Goal: Information Seeking & Learning: Check status

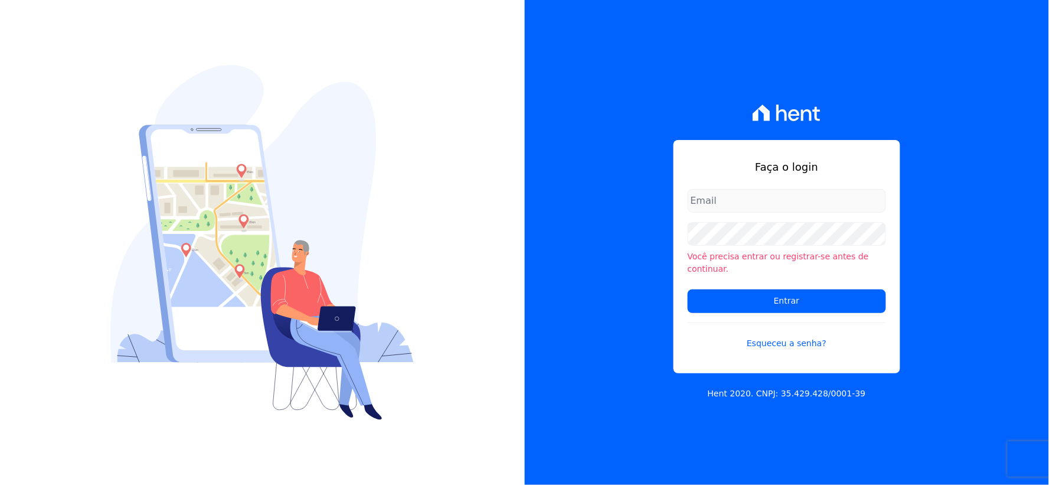
drag, startPoint x: 686, startPoint y: 191, endPoint x: 701, endPoint y: 202, distance: 19.4
click at [685, 191] on div "Faça o login Você precisa entrar ou registrar-se antes de continuar. Entrar Esq…" at bounding box center [786, 256] width 227 height 233
click at [716, 207] on input "email" at bounding box center [787, 201] width 198 height 24
type input "rh@cesariengenharia.com.br"
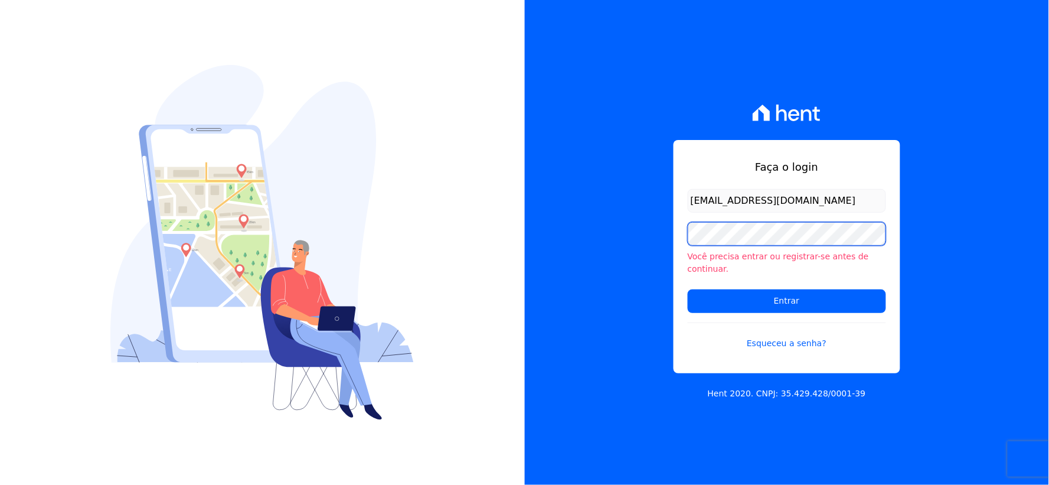
click at [458, 243] on div "Faça o login rh@cesariengenharia.com.br Você precisa entrar ou registrar-se ant…" at bounding box center [524, 242] width 1049 height 485
click at [688, 289] on input "Entrar" at bounding box center [787, 301] width 198 height 24
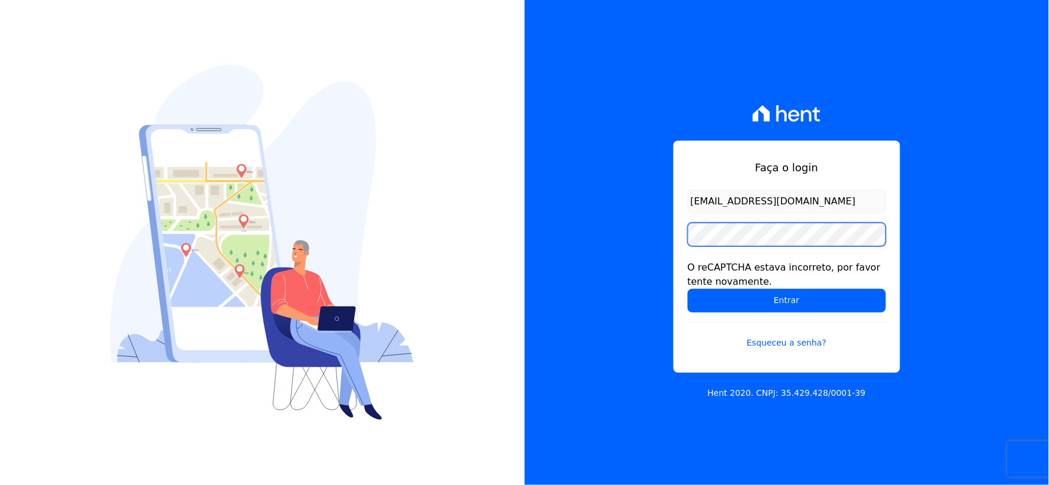
click at [688, 289] on input "Entrar" at bounding box center [787, 301] width 198 height 24
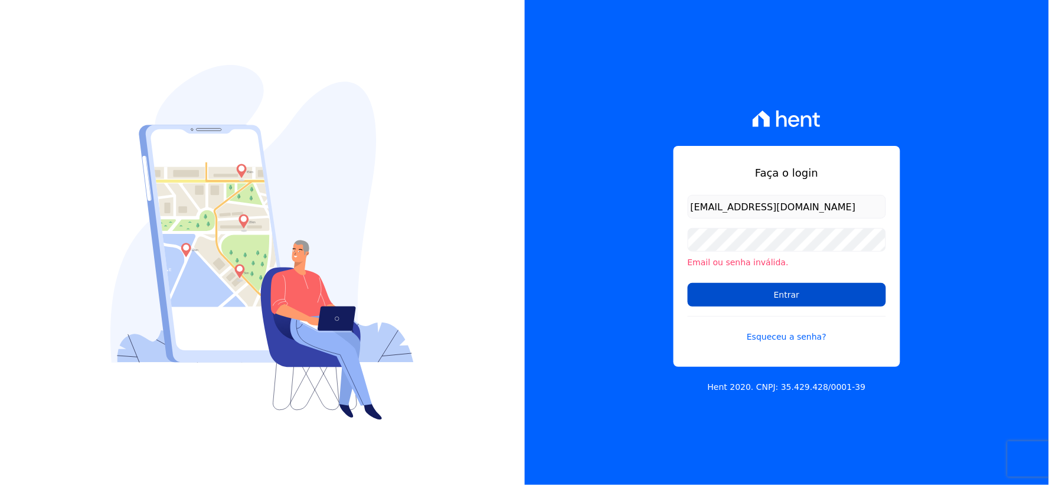
click at [716, 288] on input "Entrar" at bounding box center [787, 295] width 198 height 24
click at [707, 292] on input "Entrar" at bounding box center [787, 295] width 198 height 24
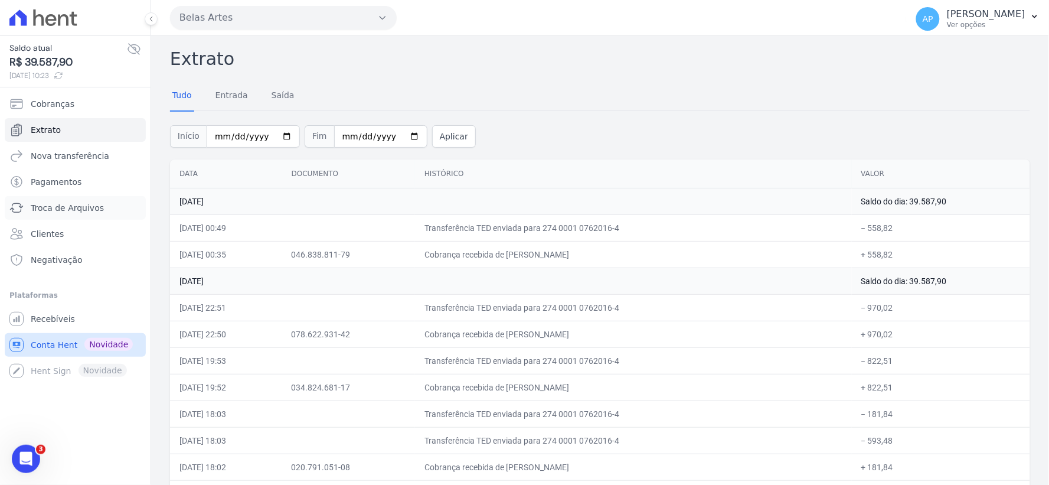
click at [59, 207] on span "Troca de Arquivos" at bounding box center [67, 208] width 73 height 12
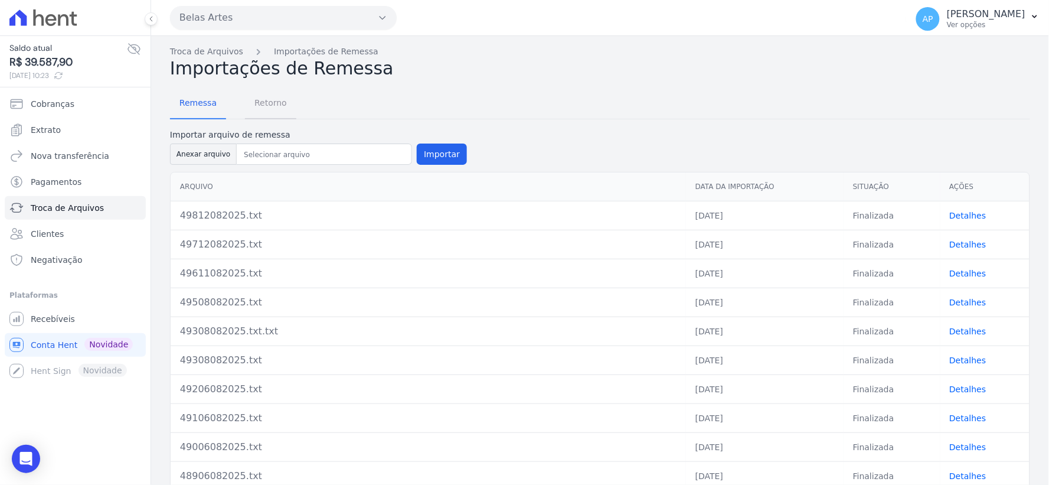
click at [264, 99] on span "Retorno" at bounding box center [270, 103] width 47 height 24
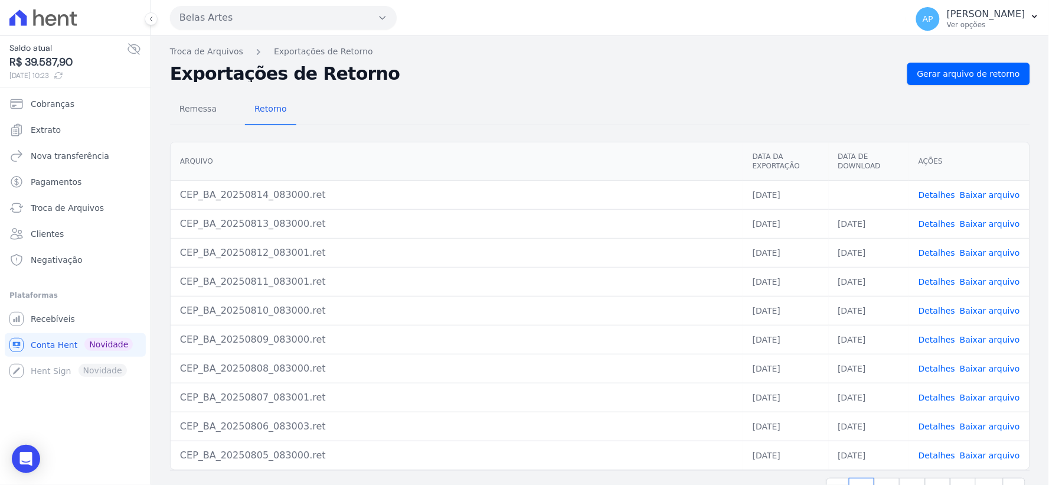
click at [970, 190] on link "Baixar arquivo" at bounding box center [990, 194] width 60 height 9
click at [40, 132] on span "Extrato" at bounding box center [46, 130] width 30 height 12
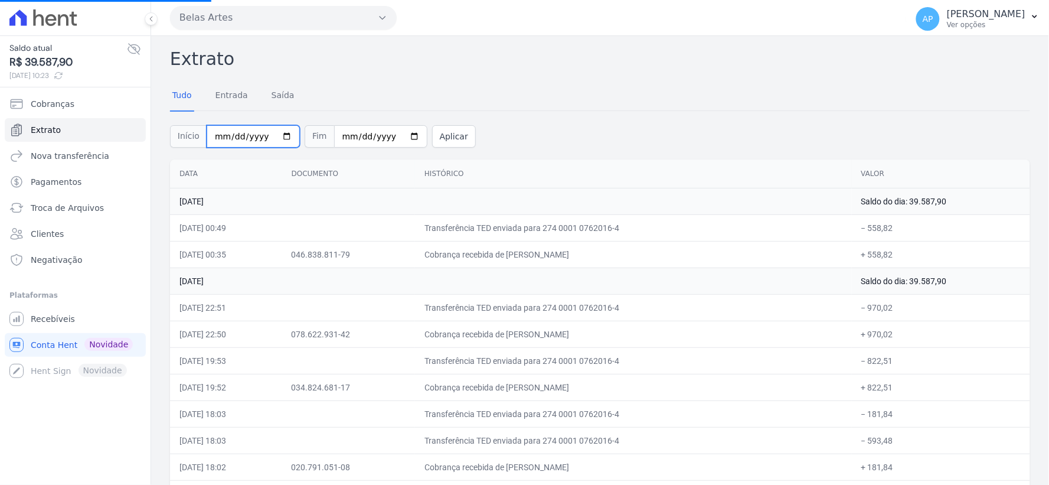
click at [217, 135] on input "[DATE]" at bounding box center [253, 136] width 93 height 22
click at [339, 140] on input "[DATE]" at bounding box center [380, 136] width 93 height 22
type input "2025-08-13"
click at [435, 148] on div "Início 2025-08-01 Fim 2025-08-13 Aplicar" at bounding box center [600, 134] width 860 height 49
click at [441, 143] on button "Aplicar" at bounding box center [454, 136] width 44 height 22
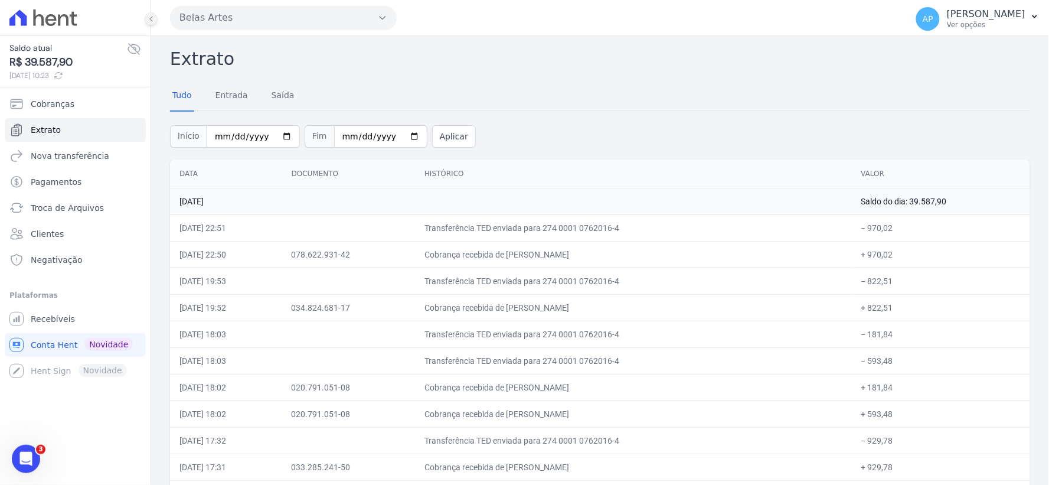
click at [149, 16] on icon at bounding box center [151, 18] width 7 height 7
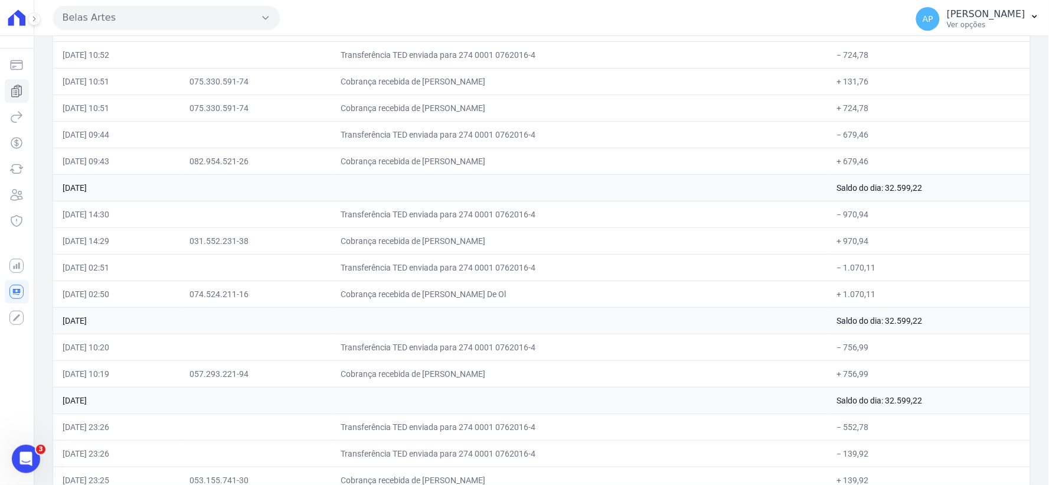
scroll to position [12775, 0]
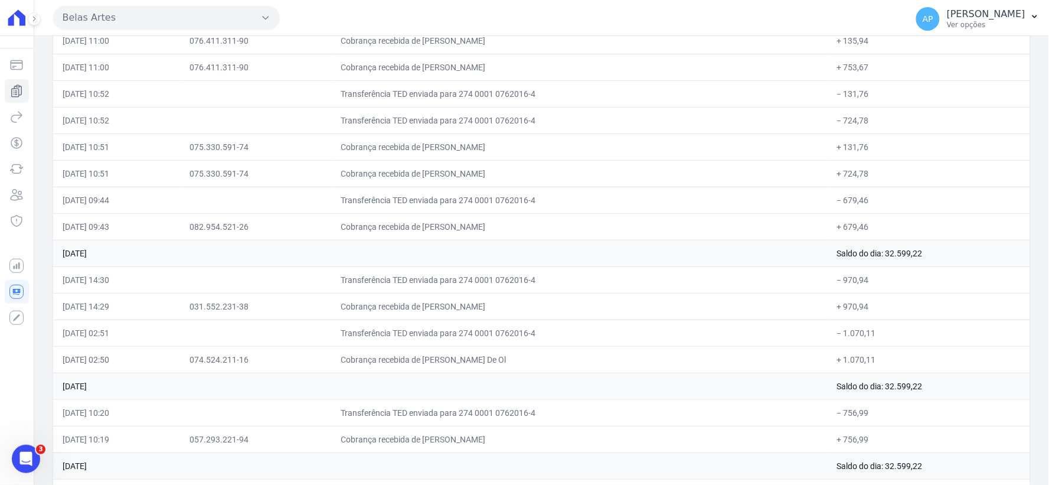
drag, startPoint x: 61, startPoint y: 66, endPoint x: 858, endPoint y: 77, distance: 796.8
click at [858, 54] on tr "05/08/2025, 11:00 076.411.311-90 Cobrança recebida de Matheus Loureiro de Freit…" at bounding box center [541, 40] width 977 height 27
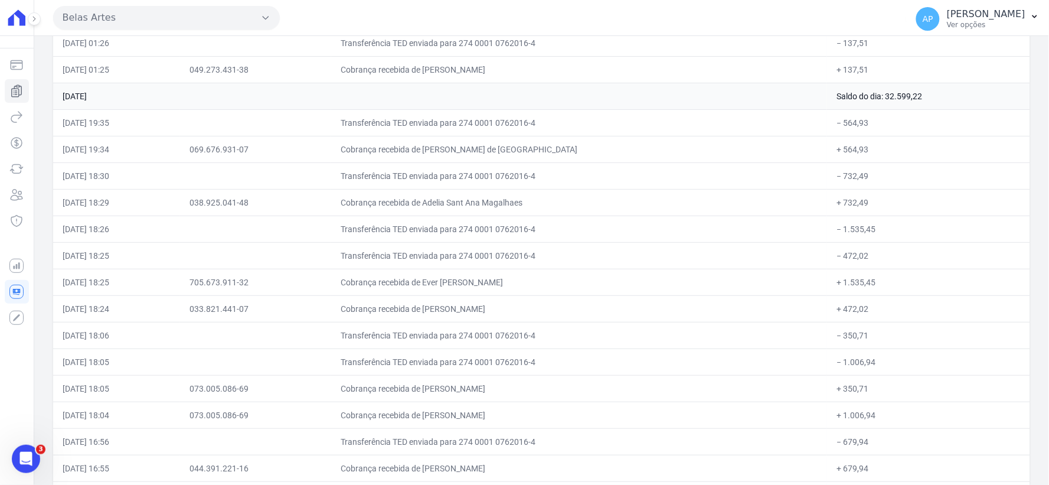
scroll to position [11897, 0]
drag, startPoint x: 58, startPoint y: 68, endPoint x: 903, endPoint y: 71, distance: 845.1
click at [911, 56] on tr "06/08/2025, 01:26 Transferência TED enviada para 274 0001 0762016-4 − 137,51" at bounding box center [541, 43] width 977 height 27
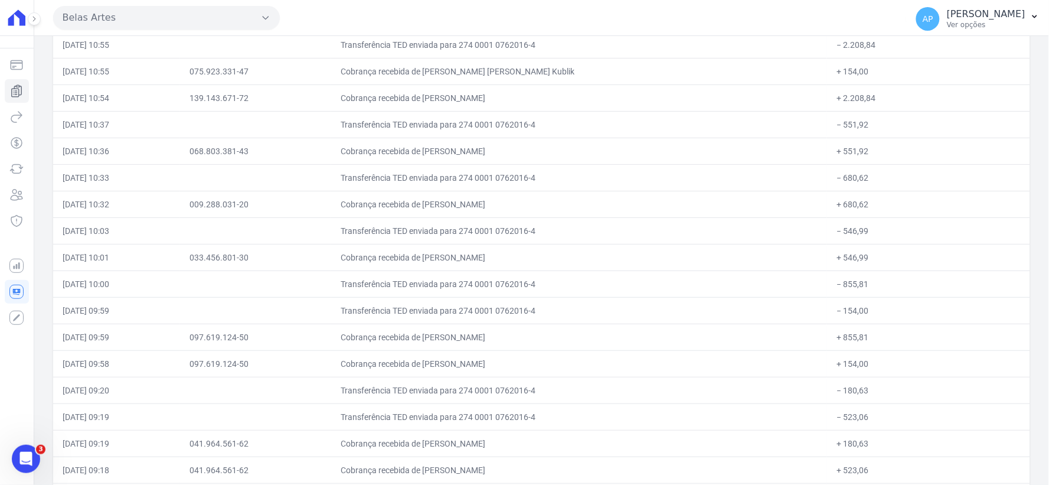
scroll to position [11019, 0]
drag, startPoint x: 61, startPoint y: 66, endPoint x: 868, endPoint y: 58, distance: 806.2
click at [868, 58] on tr "06/08/2025, 10:55 Transferência TED enviada para 274 0001 0762016-4 − 2.208,84" at bounding box center [541, 44] width 977 height 27
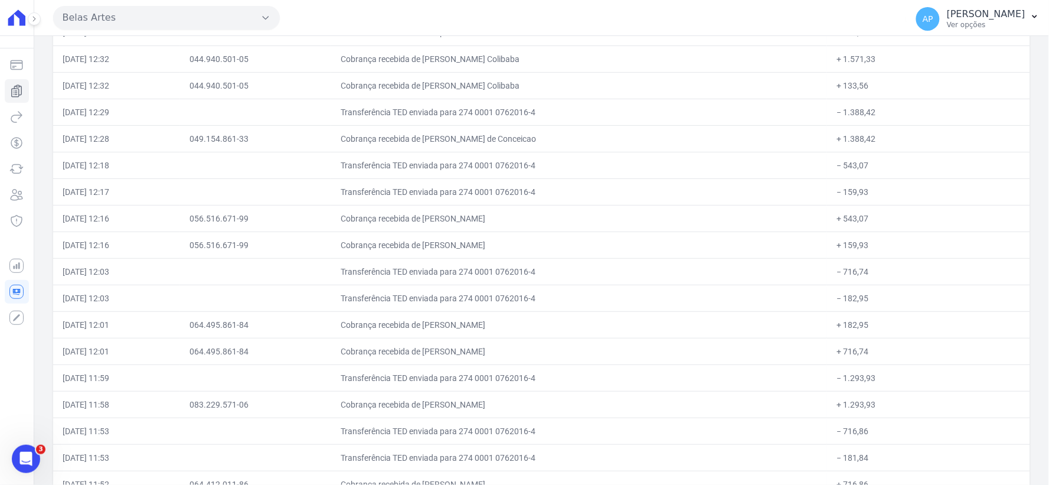
scroll to position [10075, 0]
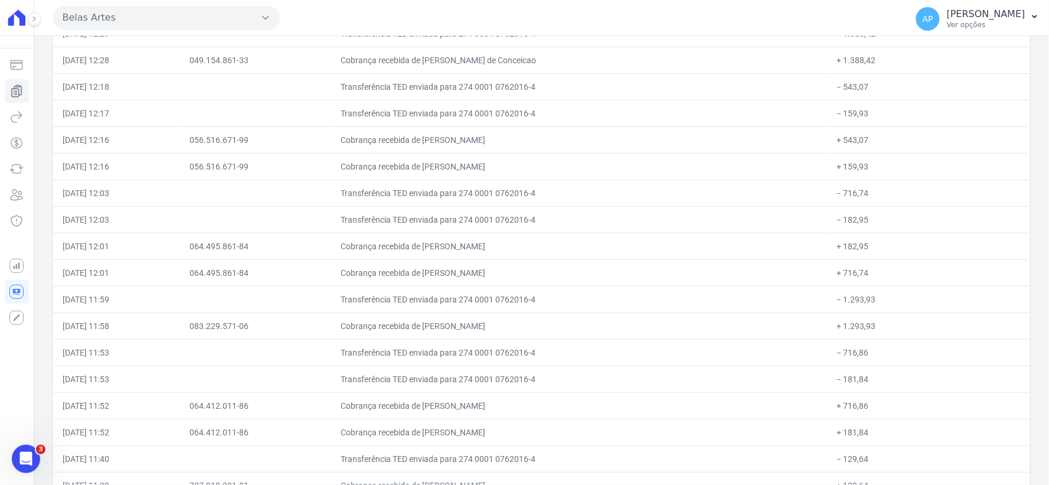
scroll to position [10153, 0]
drag, startPoint x: 54, startPoint y: 84, endPoint x: 870, endPoint y: 84, distance: 816.2
click at [870, 73] on tr "06/08/2025, 12:28 049.154.861-33 Cobrança recebida de Victoria Tietz de Conceic…" at bounding box center [541, 60] width 977 height 27
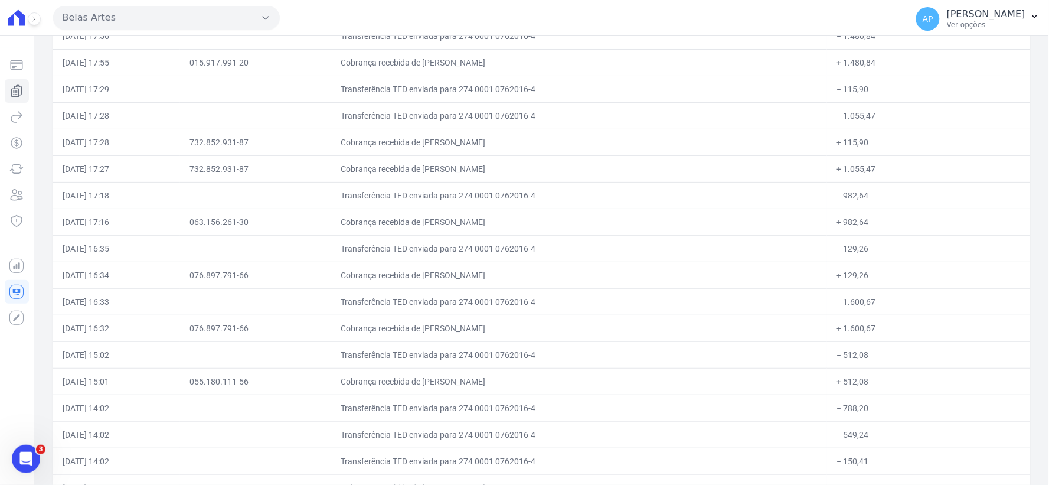
scroll to position [9301, 0]
drag, startPoint x: 57, startPoint y: 81, endPoint x: 869, endPoint y: 87, distance: 812.1
click at [869, 76] on tr "06/08/2025, 17:55 015.917.991-20 Cobrança recebida de Deborah dos Santos Figuei…" at bounding box center [541, 62] width 977 height 27
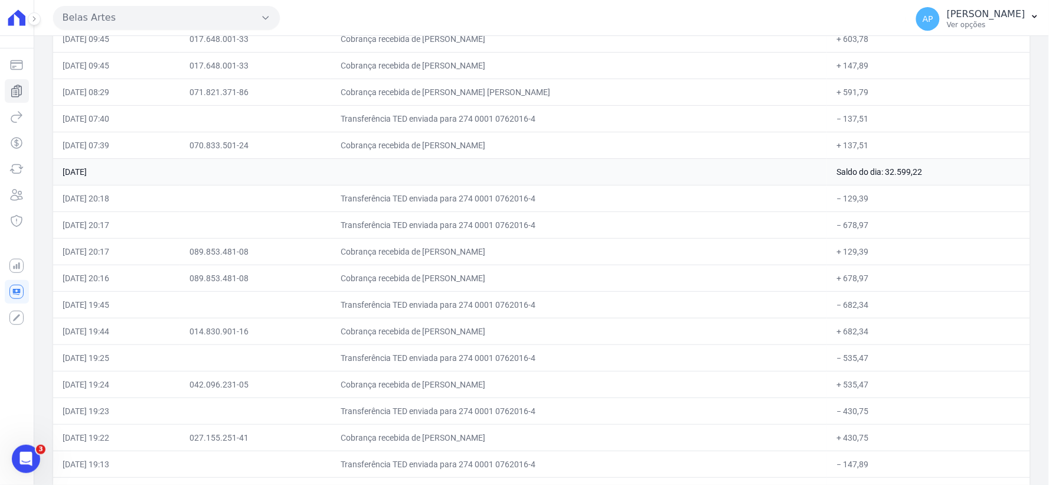
scroll to position [8448, 0]
drag, startPoint x: 61, startPoint y: 81, endPoint x: 860, endPoint y: 91, distance: 799.2
click at [860, 78] on tr "07/08/2025, 09:45 017.648.001-33 Cobrança recebida de Franciele Roseno Alvares …" at bounding box center [541, 65] width 977 height 27
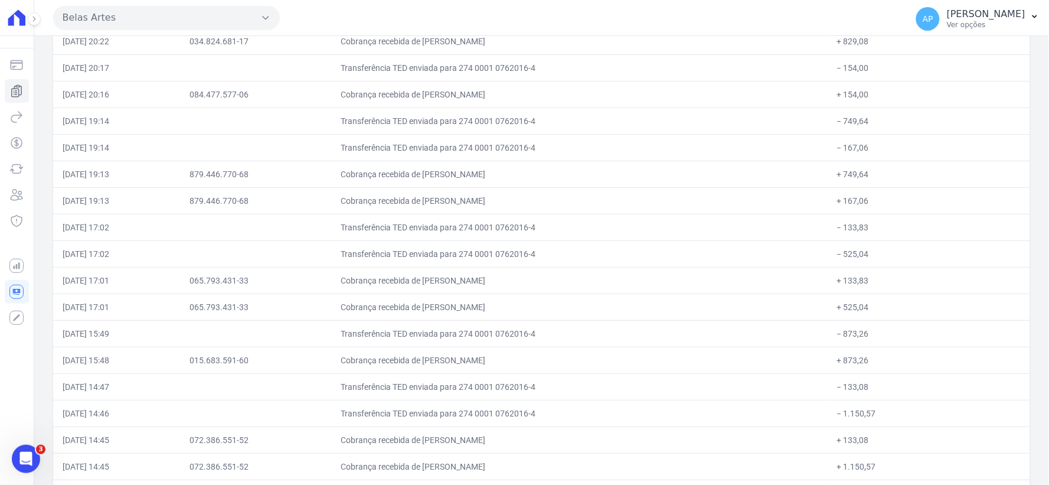
scroll to position [7596, 0]
drag, startPoint x: 60, startPoint y: 56, endPoint x: 859, endPoint y: 61, distance: 799.1
click at [859, 54] on tr "07/08/2025, 20:22 034.824.681-17 Cobrança recebida de Emerson Serrou Camy + 829…" at bounding box center [541, 41] width 977 height 27
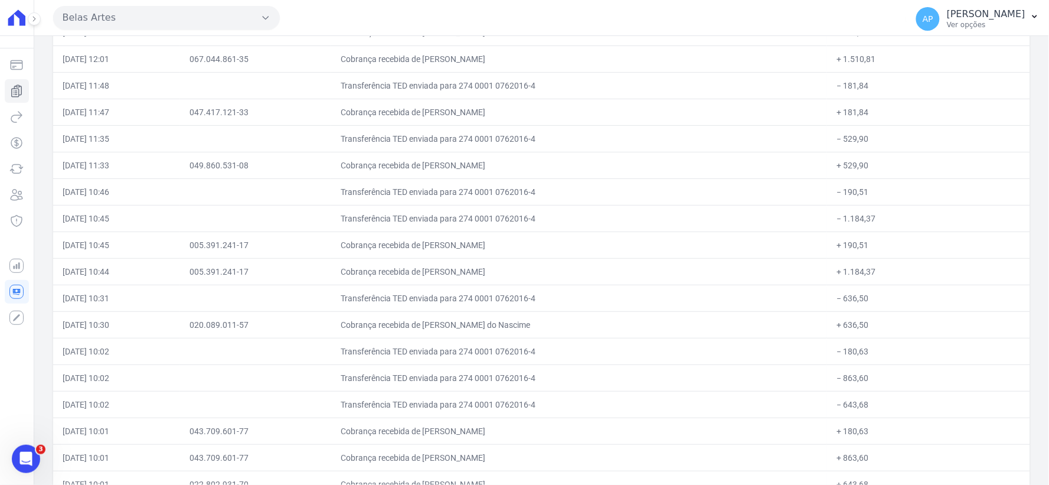
scroll to position [6835, 0]
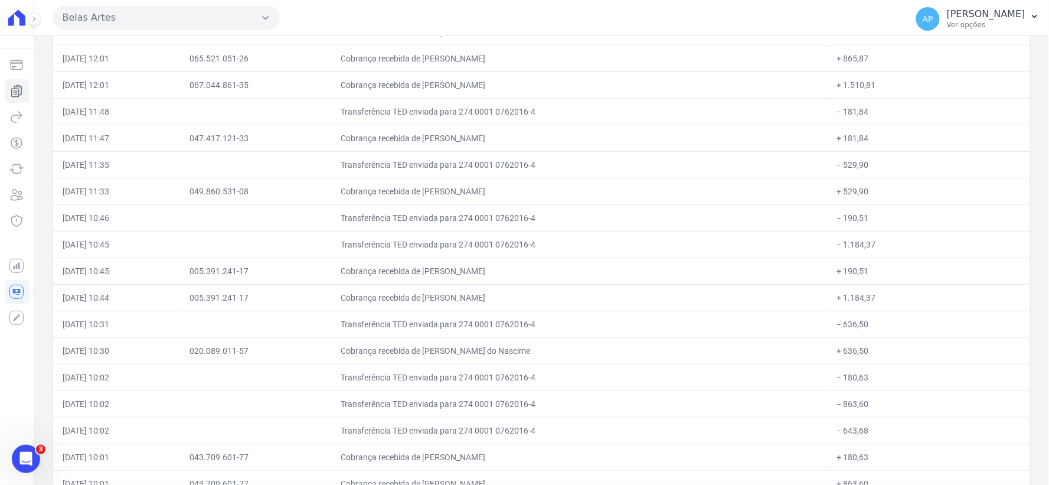
click at [1039, 42] on div "Data Documento Histórico Valor 13 de Agosto de 2025 Saldo do dia: 39.587,90 13/…" at bounding box center [541, 84] width 1015 height 13530
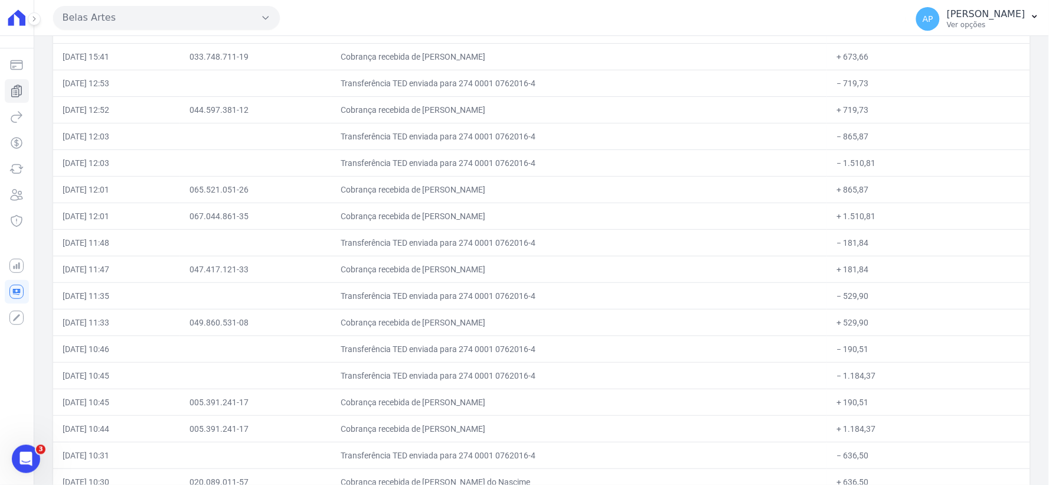
scroll to position [6704, 0]
drag, startPoint x: 60, startPoint y: 66, endPoint x: 881, endPoint y: 119, distance: 823.2
click at [911, 70] on tr "08/08/2025, 15:41 033.748.711-19 Cobrança recebida de Guilherme Lino de Almeida…" at bounding box center [541, 56] width 977 height 27
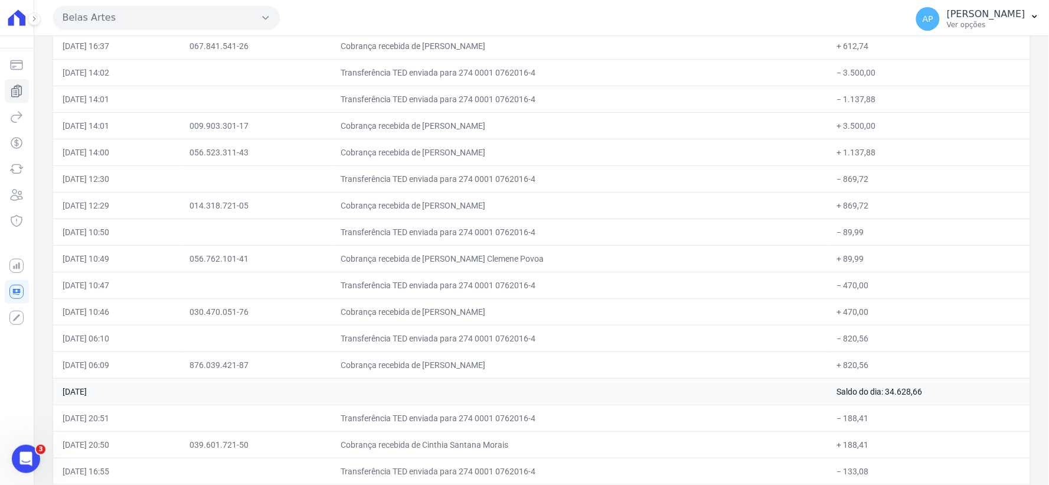
scroll to position [5839, 0]
drag, startPoint x: 68, startPoint y: 61, endPoint x: 898, endPoint y: 64, distance: 829.8
click at [898, 59] on tr "09/08/2025, 16:37 067.841.541-26 Cobrança recebida de Joao Victor Morais Gurgel…" at bounding box center [541, 45] width 977 height 27
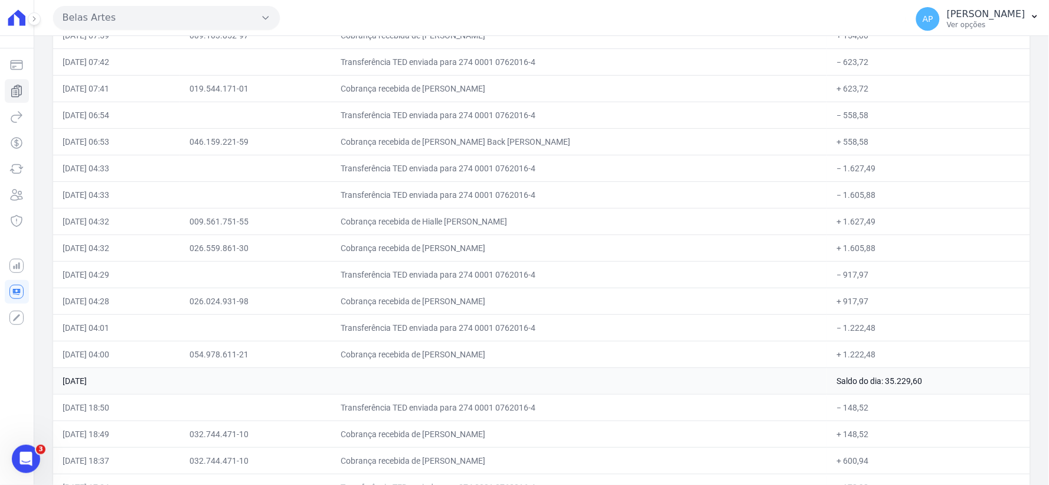
scroll to position [4973, 0]
drag, startPoint x: 61, startPoint y: 70, endPoint x: 899, endPoint y: 63, distance: 838.1
click at [899, 63] on tr "11/08/2025, 07:42 Transferência TED enviada para 274 0001 0762016-4 − 623,72" at bounding box center [541, 61] width 977 height 27
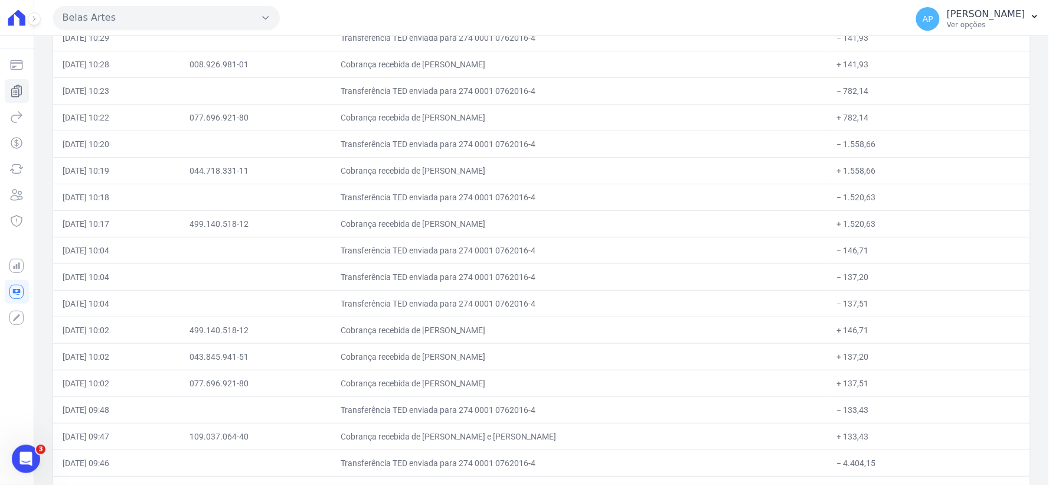
scroll to position [4121, 0]
drag, startPoint x: 58, startPoint y: 68, endPoint x: 917, endPoint y: 76, distance: 858.7
click at [917, 76] on tr "11/08/2025, 10:28 008.926.981-01 Cobrança recebida de Mateus Freitas Segovia + …" at bounding box center [541, 64] width 977 height 27
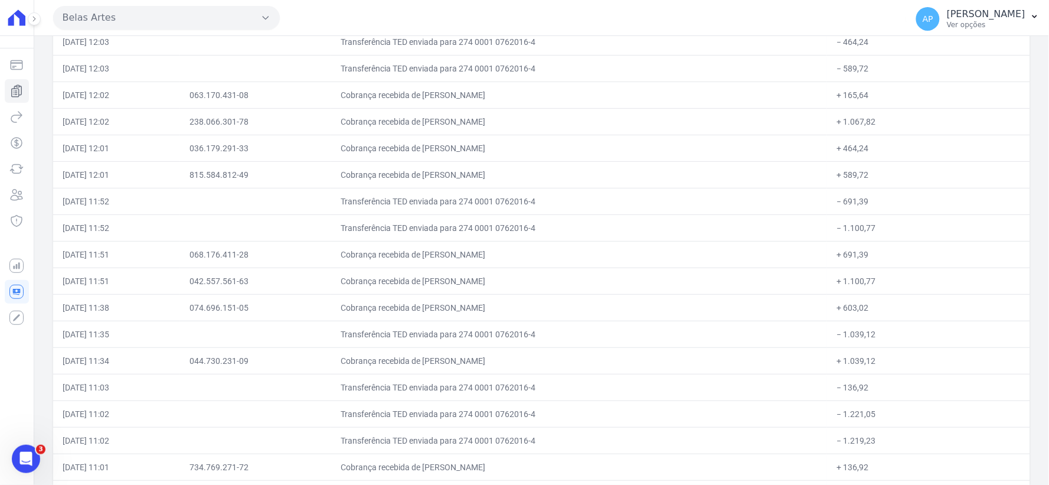
scroll to position [3399, 0]
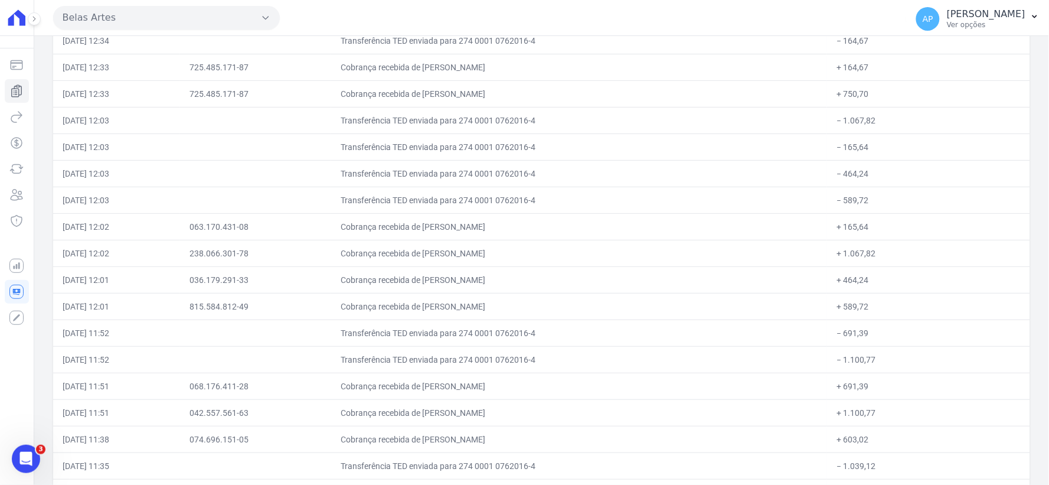
scroll to position [3268, 0]
drag, startPoint x: 56, startPoint y: 74, endPoint x: 886, endPoint y: 75, distance: 830.4
click at [886, 75] on tr "11/08/2025, 12:33 725.485.171-87 Cobrança recebida de Wanessa Dias + 164,67" at bounding box center [541, 67] width 977 height 27
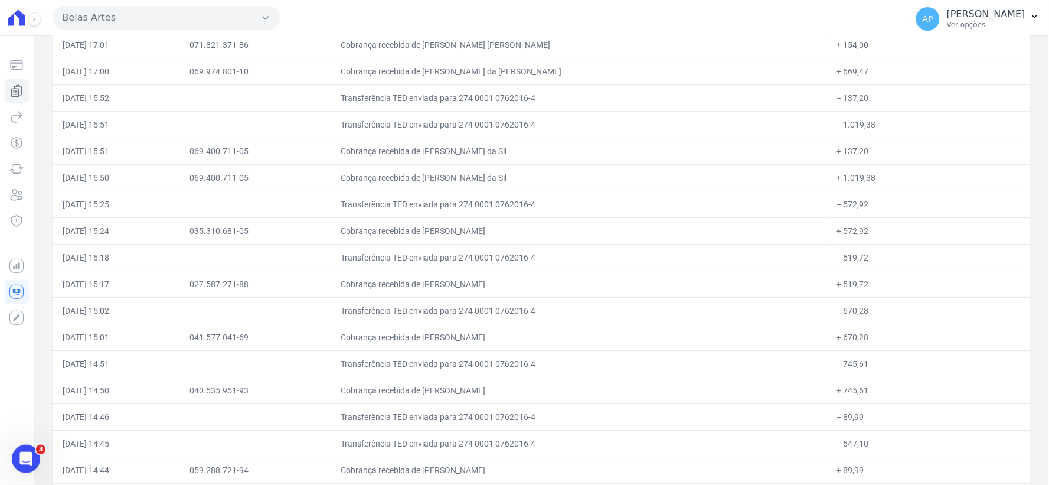
scroll to position [2352, 0]
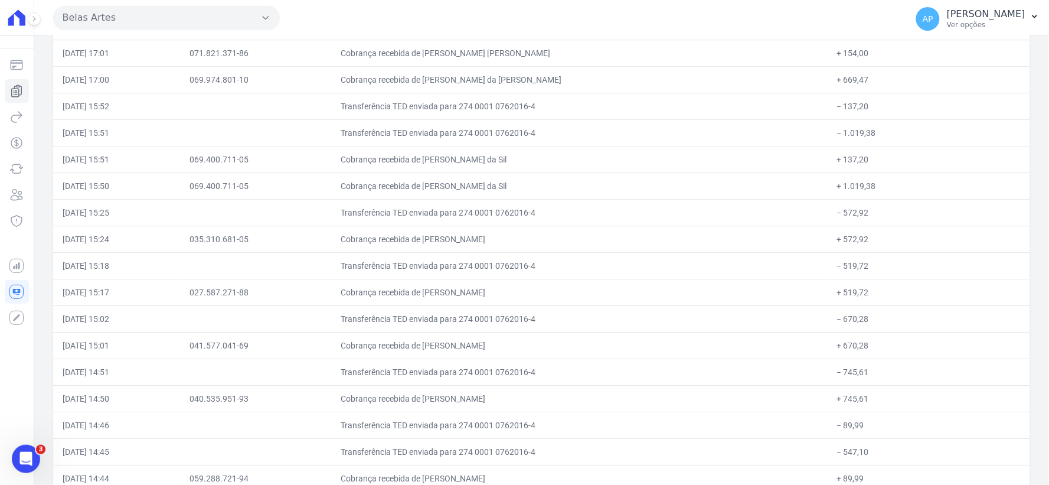
drag, startPoint x: 65, startPoint y: 47, endPoint x: 921, endPoint y: 116, distance: 858.5
click at [921, 116] on tr "11/08/2025, 15:52 Transferência TED enviada para 274 0001 0762016-4 − 137,20" at bounding box center [541, 106] width 977 height 27
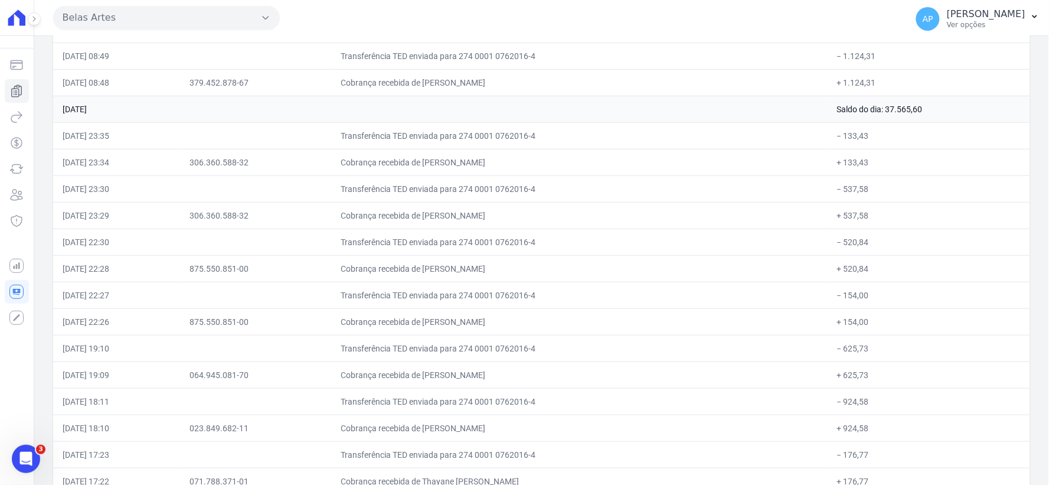
scroll to position [1526, 0]
drag, startPoint x: 61, startPoint y: 55, endPoint x: 665, endPoint y: 226, distance: 627.5
click at [918, 69] on tr "12/08/2025, 08:49 Transferência TED enviada para 274 0001 0762016-4 − 1.124,31" at bounding box center [541, 55] width 977 height 27
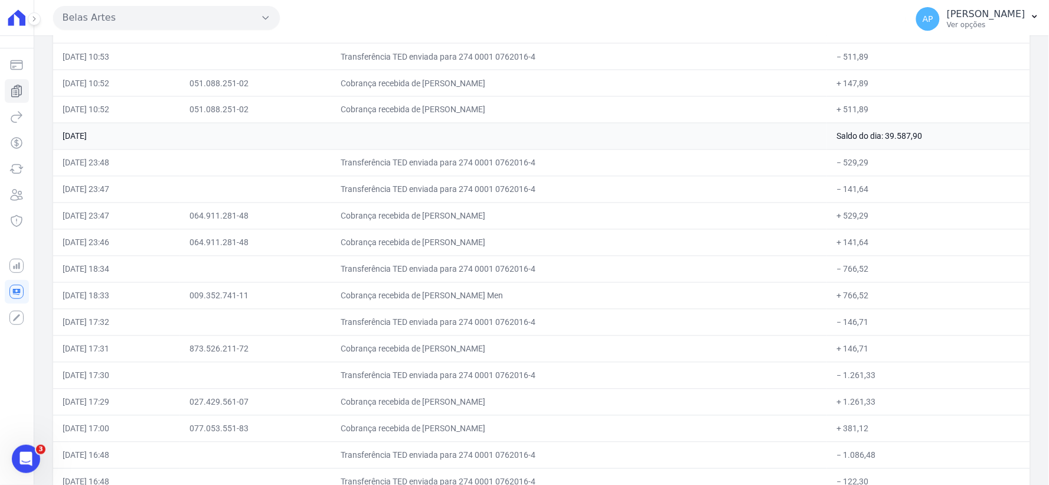
scroll to position [555, 0]
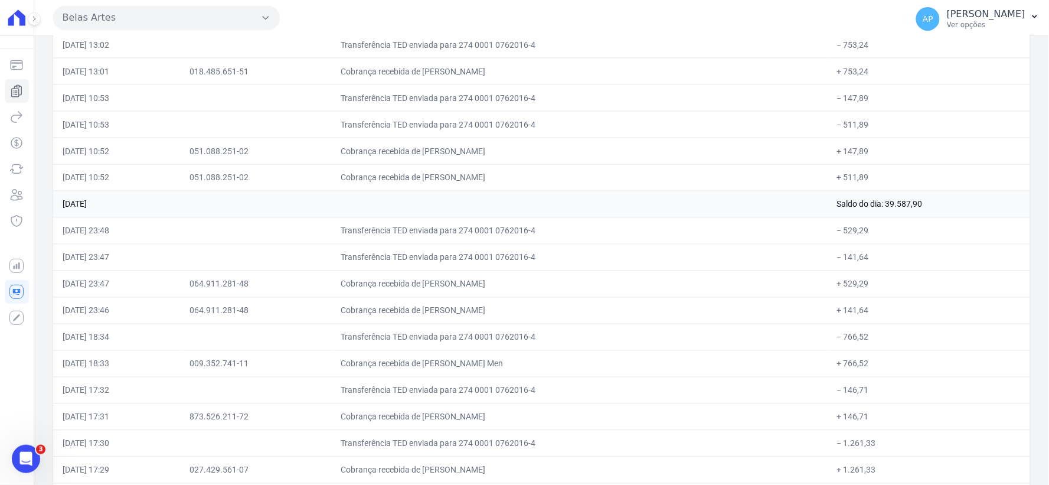
drag, startPoint x: 63, startPoint y: 48, endPoint x: 905, endPoint y: 146, distance: 847.9
click at [905, 146] on tr "13/08/2025, 10:52 051.088.251-02 Cobrança recebida de Martha Lise Gomez Arevalo…" at bounding box center [541, 151] width 977 height 27
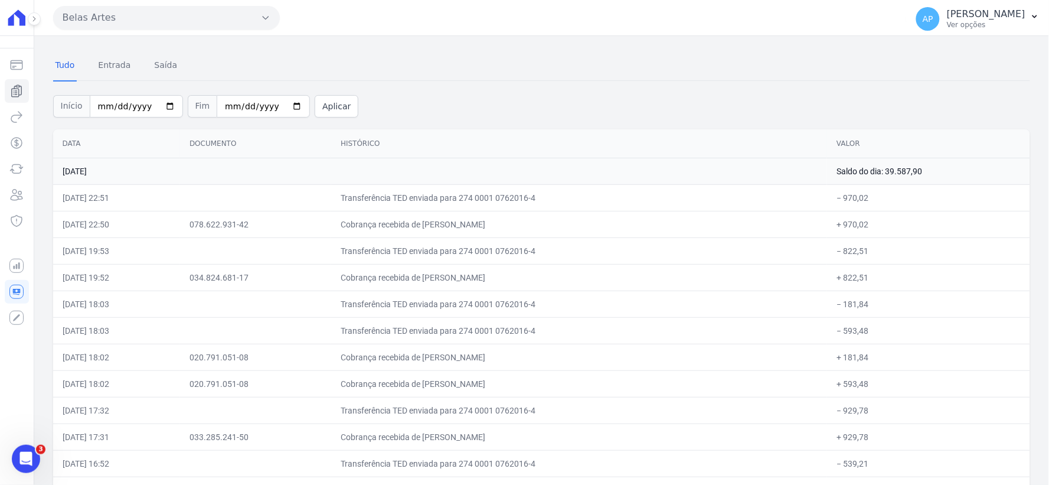
scroll to position [0, 0]
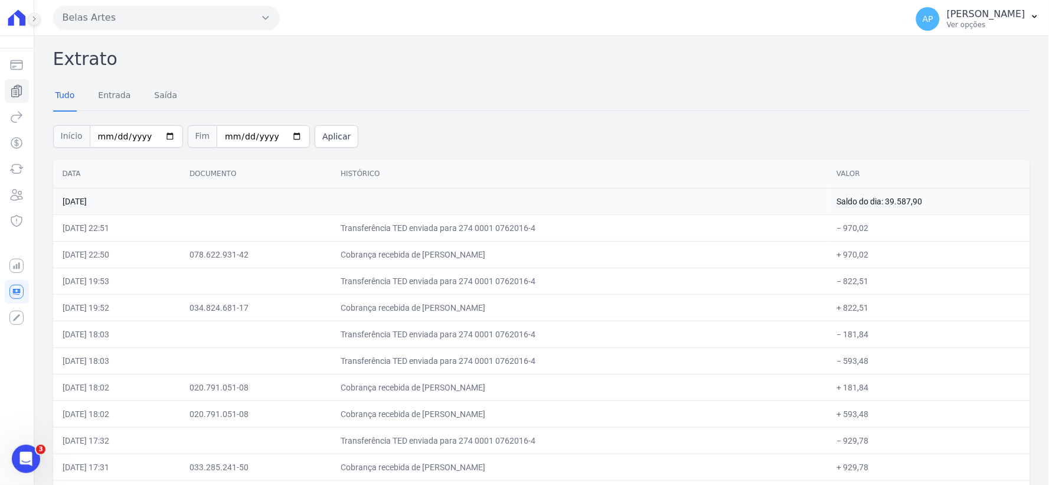
click at [32, 24] on button at bounding box center [34, 18] width 13 height 13
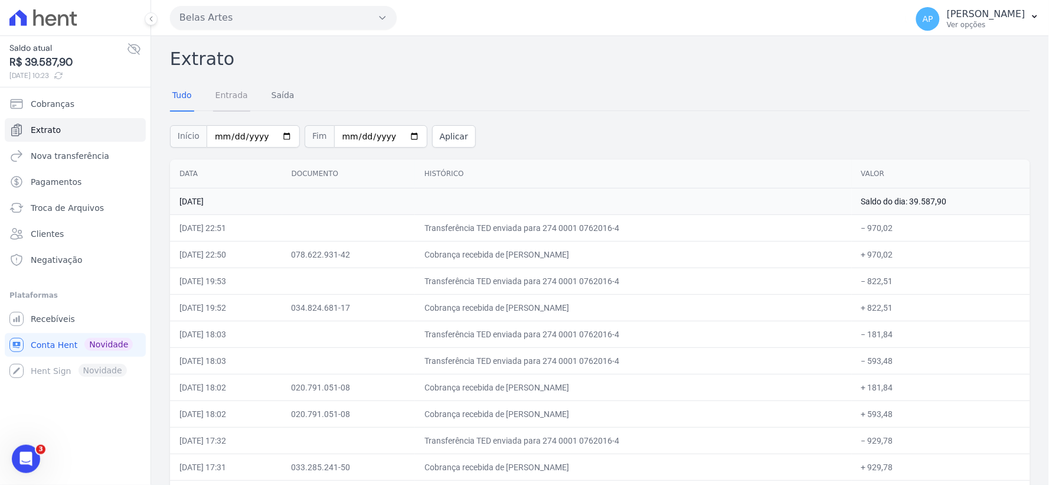
click at [223, 101] on link "Entrada" at bounding box center [231, 96] width 37 height 31
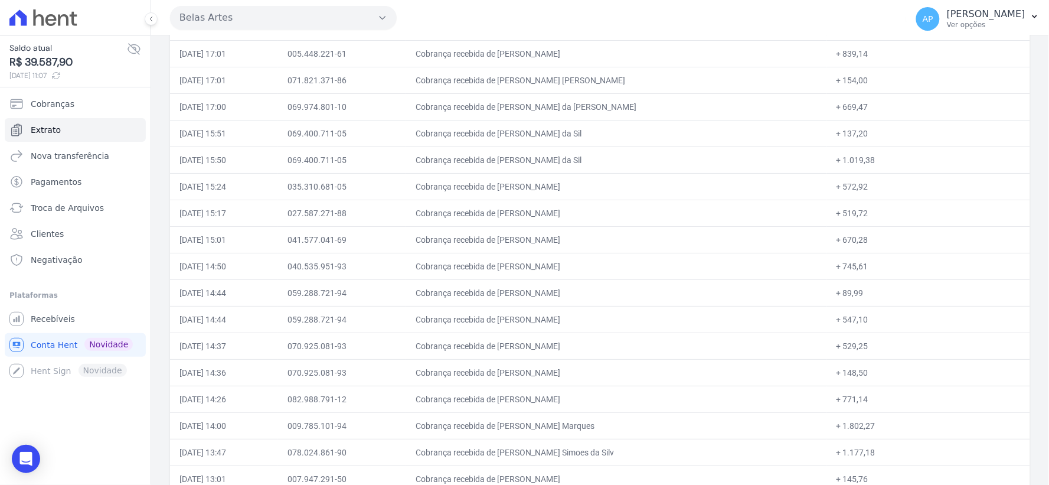
scroll to position [6766, 0]
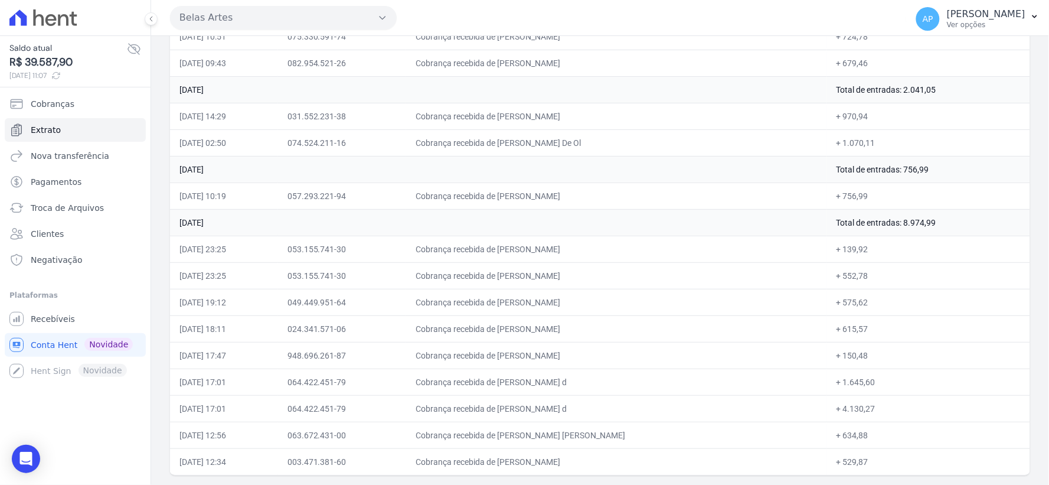
drag, startPoint x: 880, startPoint y: 220, endPoint x: 937, endPoint y: 220, distance: 57.2
click at [937, 220] on td "Total de entradas: 8.974,99" at bounding box center [928, 222] width 203 height 27
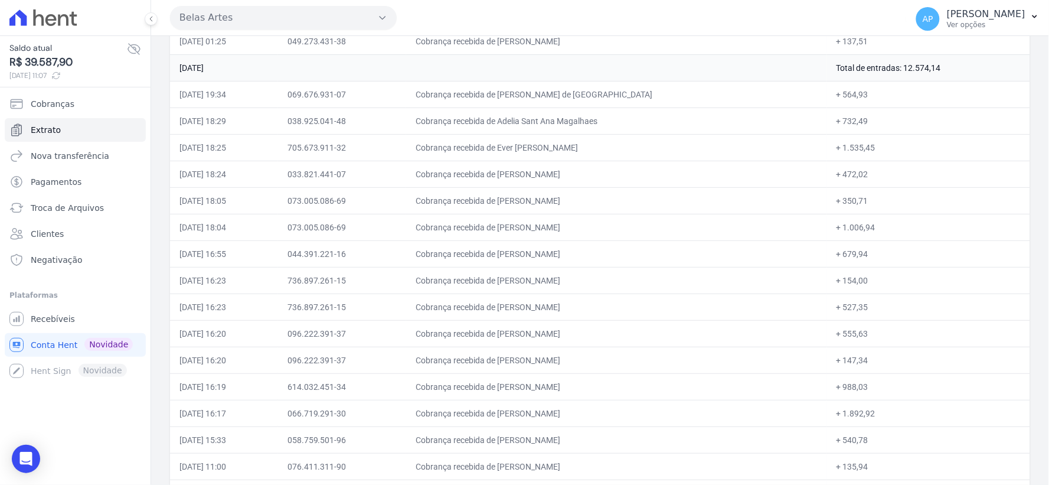
scroll to position [6176, 0]
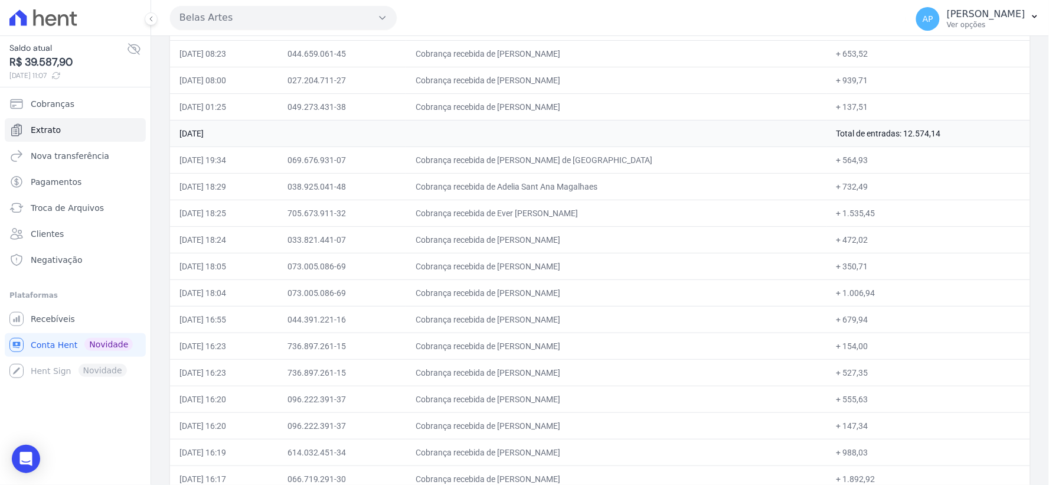
drag, startPoint x: 886, startPoint y: 144, endPoint x: 947, endPoint y: 144, distance: 60.8
click at [947, 144] on td "Total de entradas: 12.574,14" at bounding box center [928, 133] width 203 height 27
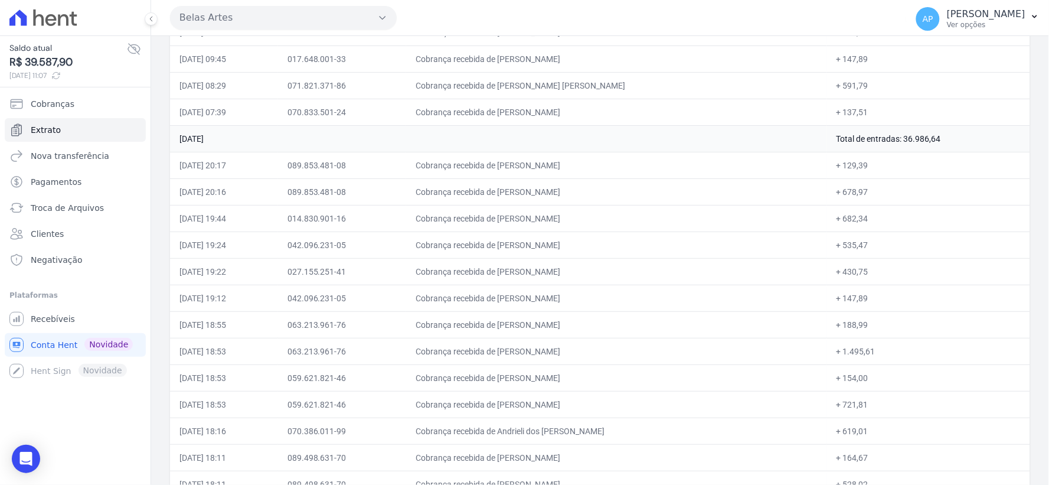
scroll to position [4340, 0]
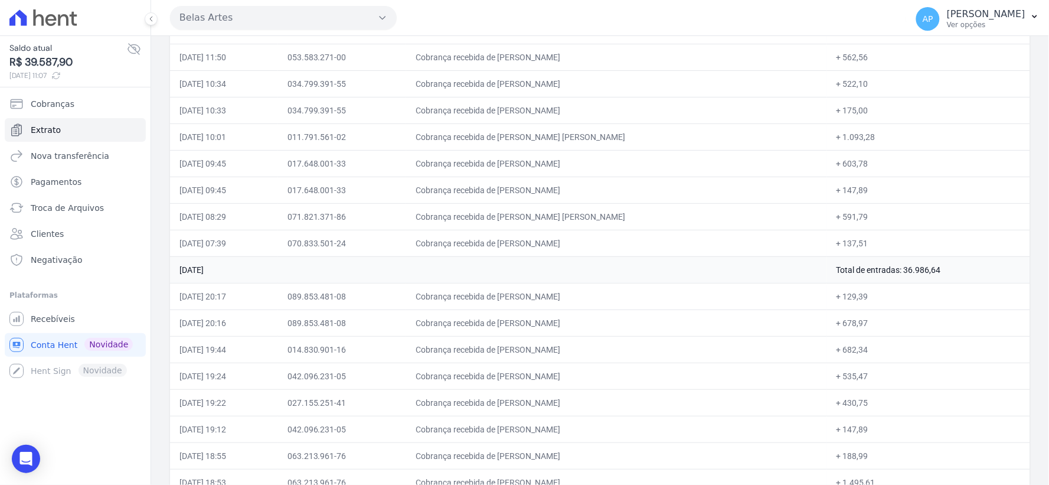
drag, startPoint x: 836, startPoint y: 271, endPoint x: 901, endPoint y: 287, distance: 66.3
click at [904, 283] on td "Total de entradas: 36.986,64" at bounding box center [928, 269] width 203 height 27
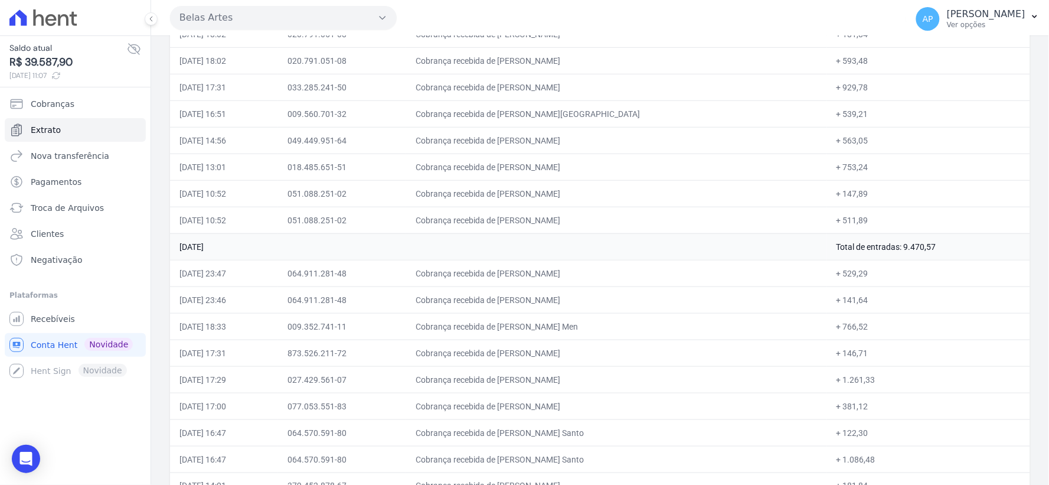
scroll to position [0, 0]
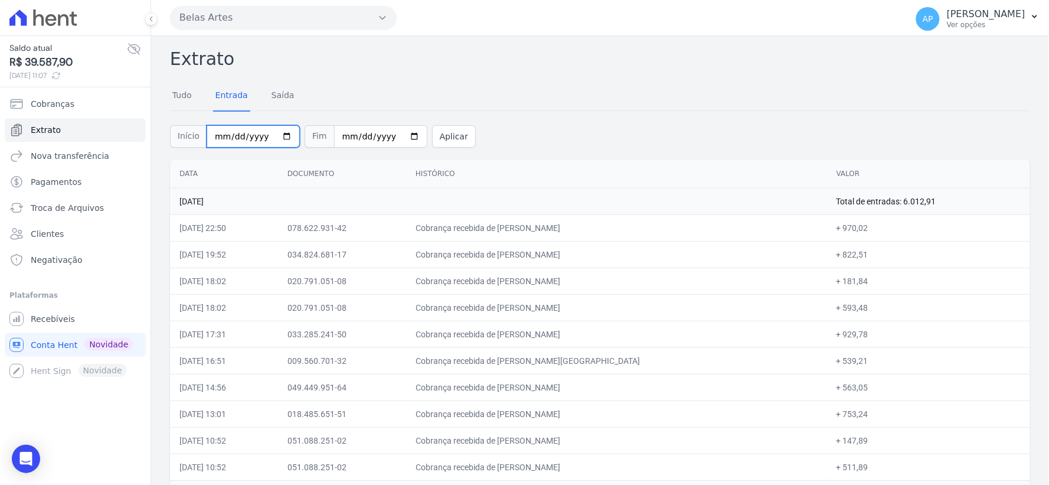
click at [213, 137] on input "[DATE]" at bounding box center [253, 136] width 93 height 22
type input "2025-08-06"
click at [340, 137] on input "2025-08-13" at bounding box center [380, 136] width 93 height 22
type input "2025-08-08"
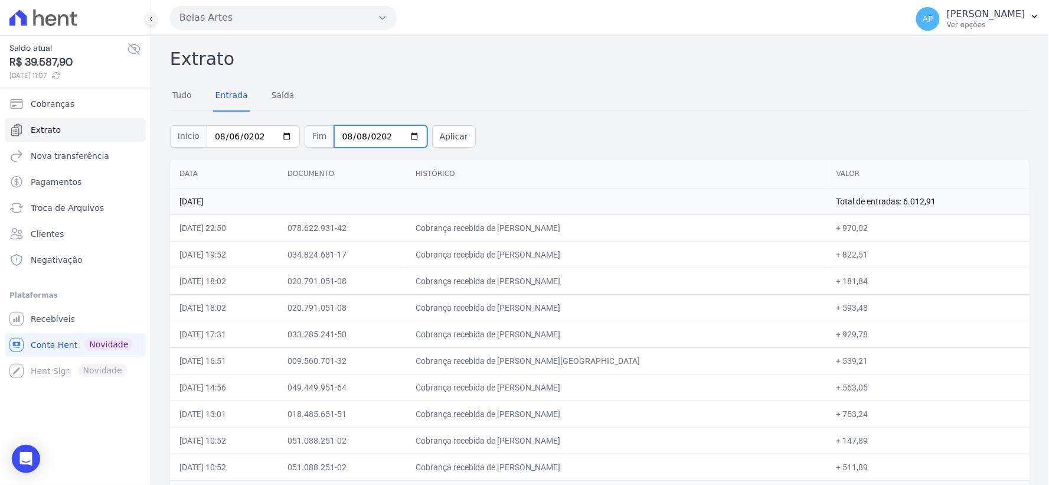
type input "2025-08-08"
drag, startPoint x: 451, startPoint y: 143, endPoint x: 567, endPoint y: 301, distance: 196.0
click at [450, 143] on button "Aplicar" at bounding box center [454, 136] width 44 height 22
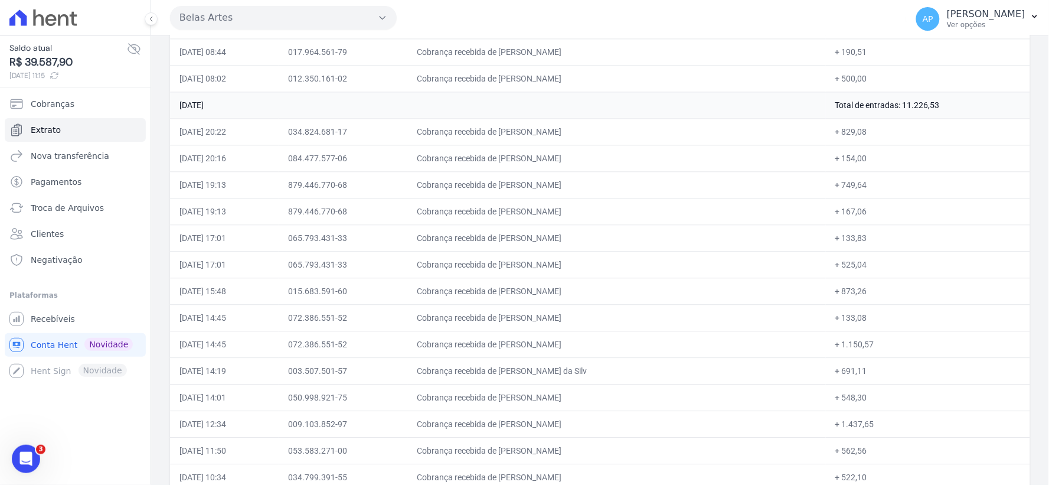
scroll to position [721, 0]
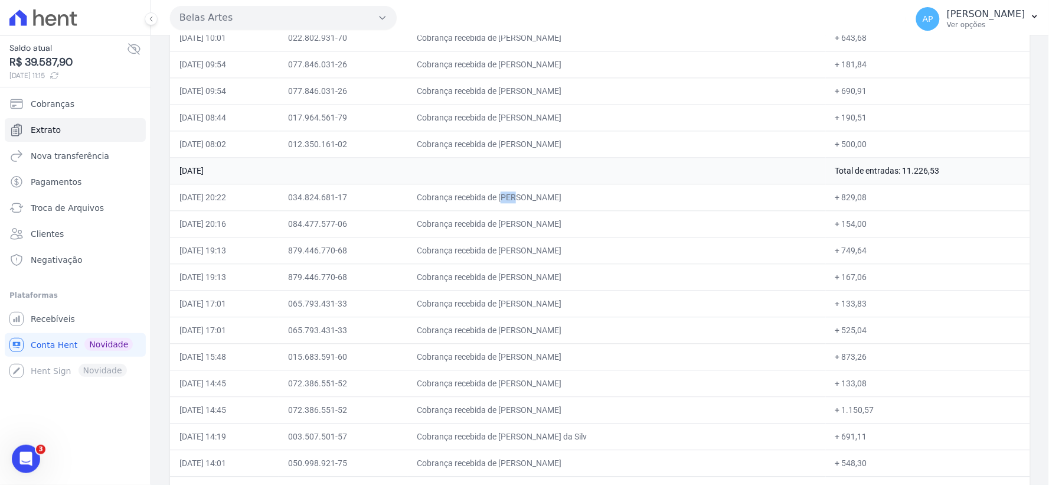
drag, startPoint x: 458, startPoint y: 204, endPoint x: 468, endPoint y: 203, distance: 10.1
click at [468, 203] on td "Cobrança recebida de [PERSON_NAME]" at bounding box center [616, 197] width 418 height 27
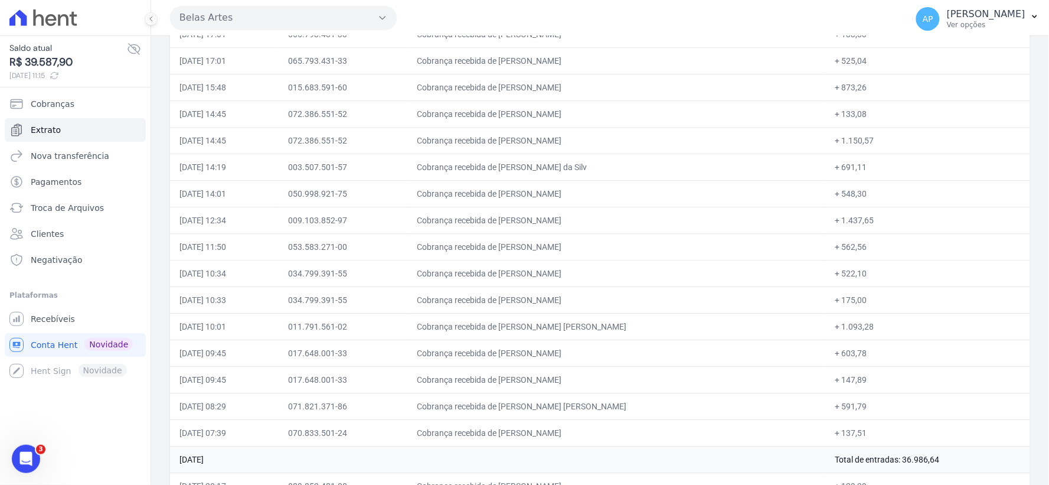
drag, startPoint x: 183, startPoint y: 104, endPoint x: 886, endPoint y: 437, distance: 778.0
copy tbody "07 de Agosto de 2025 Total de entradas: 11.226,53 07/08/2025, 20:22 034.824.681…"
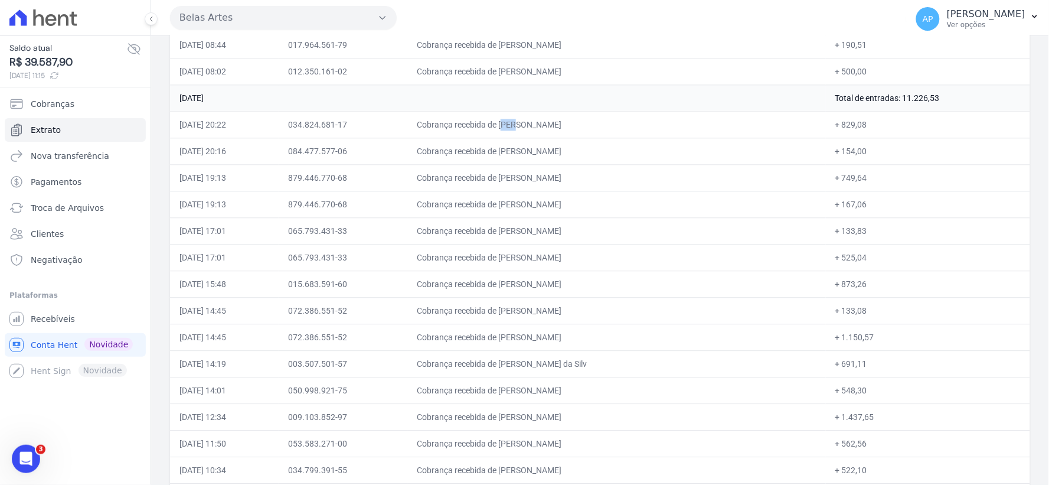
scroll to position [859, 0]
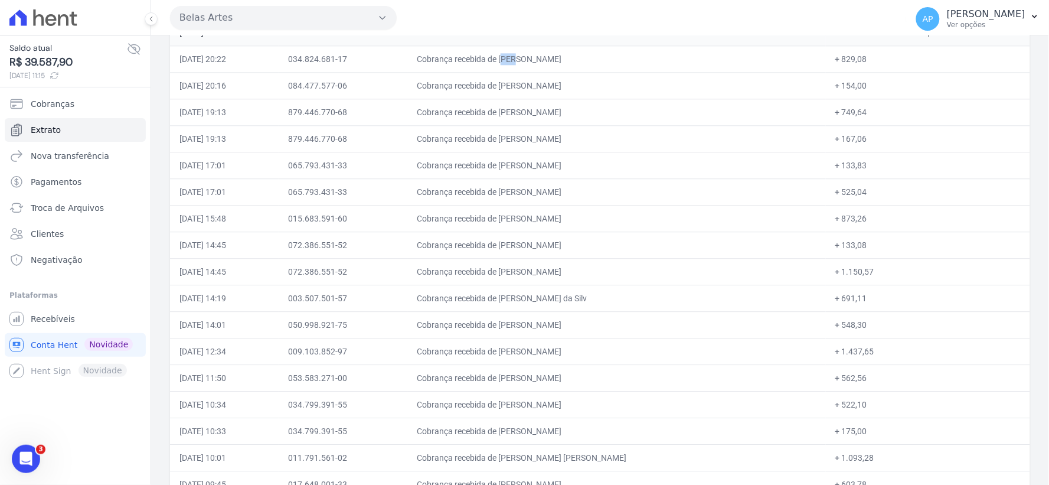
click at [858, 115] on td "+ 749,64" at bounding box center [928, 112] width 204 height 27
drag, startPoint x: 510, startPoint y: 110, endPoint x: 865, endPoint y: 112, distance: 354.7
click at [865, 112] on tr "07/08/2025, 19:13 879.446.770-68 Cobrança recebida de Amanda Hermes Martinelli …" at bounding box center [600, 112] width 860 height 27
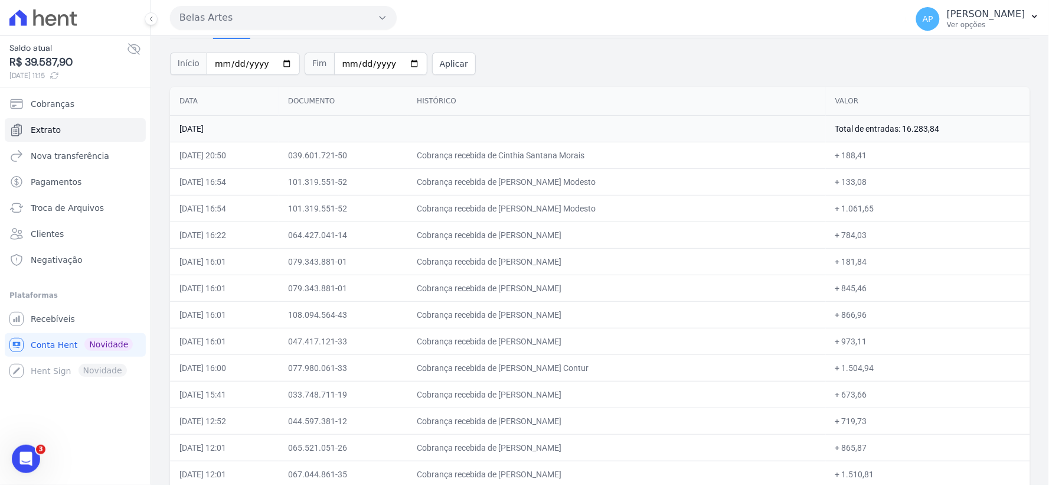
scroll to position [0, 0]
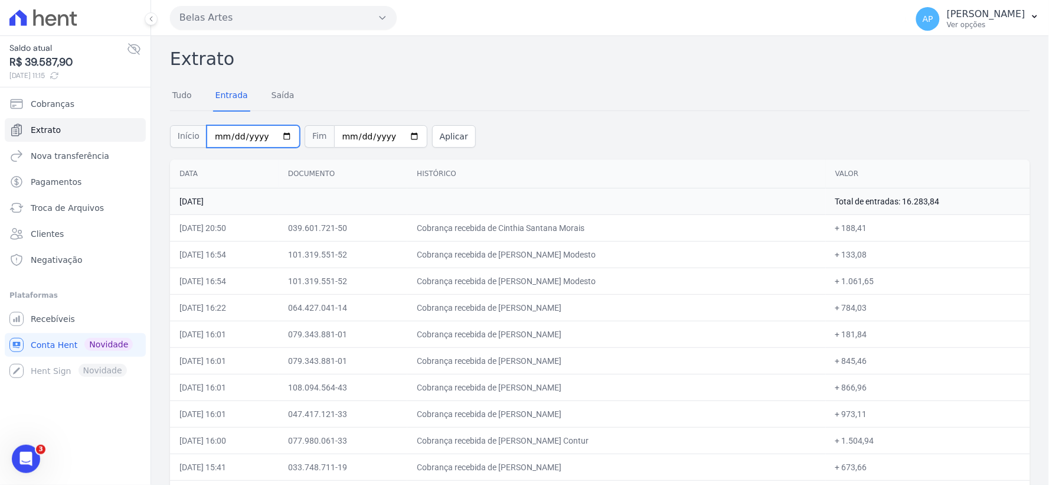
click at [214, 134] on input "[DATE]" at bounding box center [253, 136] width 93 height 22
type input "[DATE]"
click at [334, 130] on input "[DATE]" at bounding box center [380, 136] width 93 height 22
type input "[DATE]"
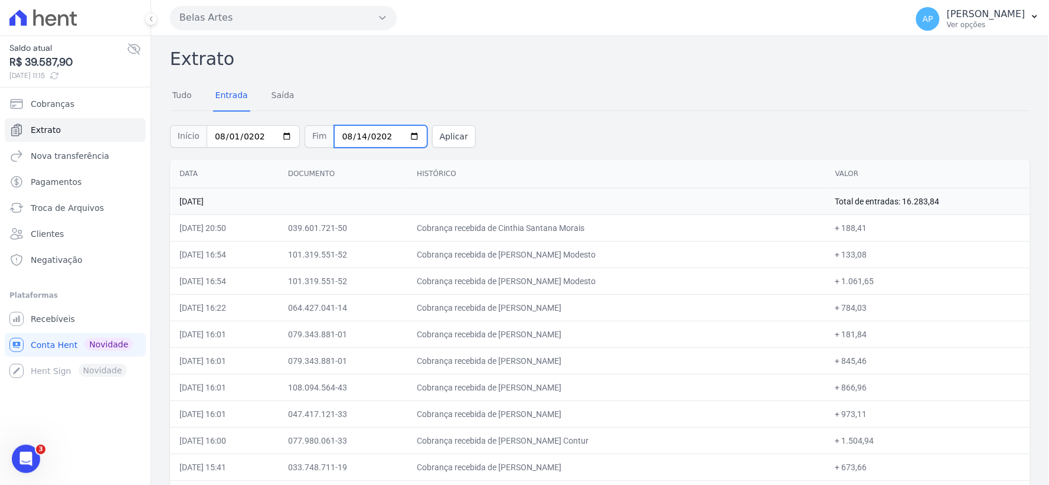
type input "2025-08-14"
click at [451, 140] on button "Aplicar" at bounding box center [454, 136] width 44 height 22
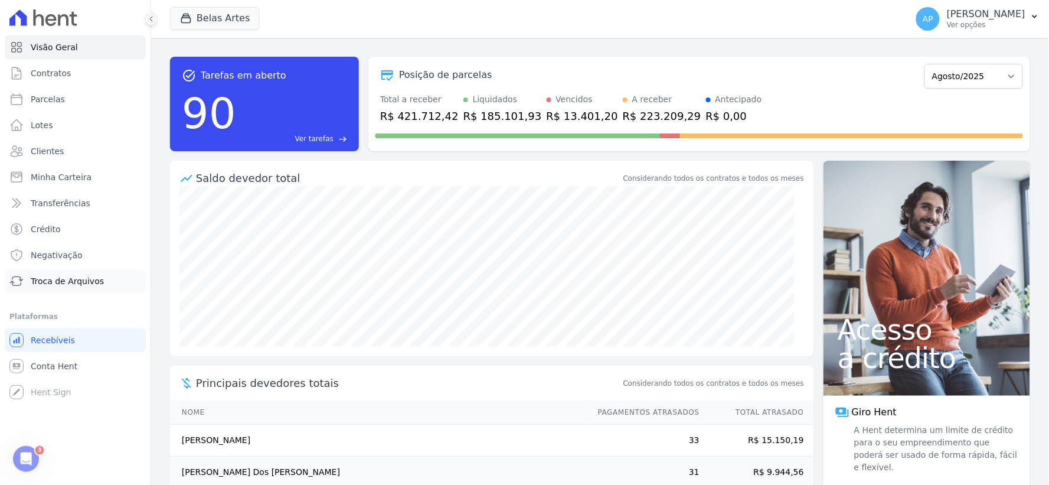
click at [48, 277] on span "Troca de Arquivos" at bounding box center [67, 281] width 73 height 12
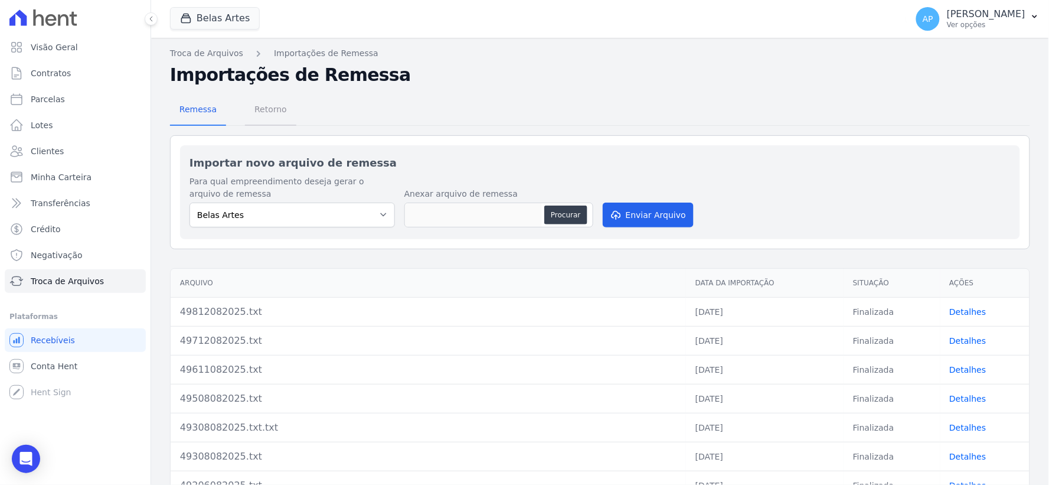
click at [271, 116] on span "Retorno" at bounding box center [270, 109] width 47 height 24
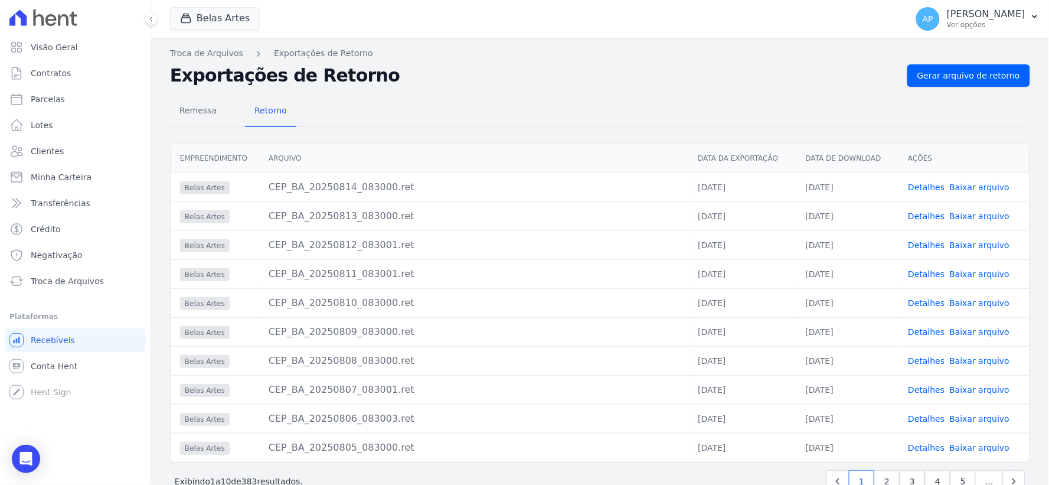
click at [969, 388] on link "Baixar arquivo" at bounding box center [980, 389] width 60 height 9
click at [964, 358] on link "Baixar arquivo" at bounding box center [980, 360] width 60 height 9
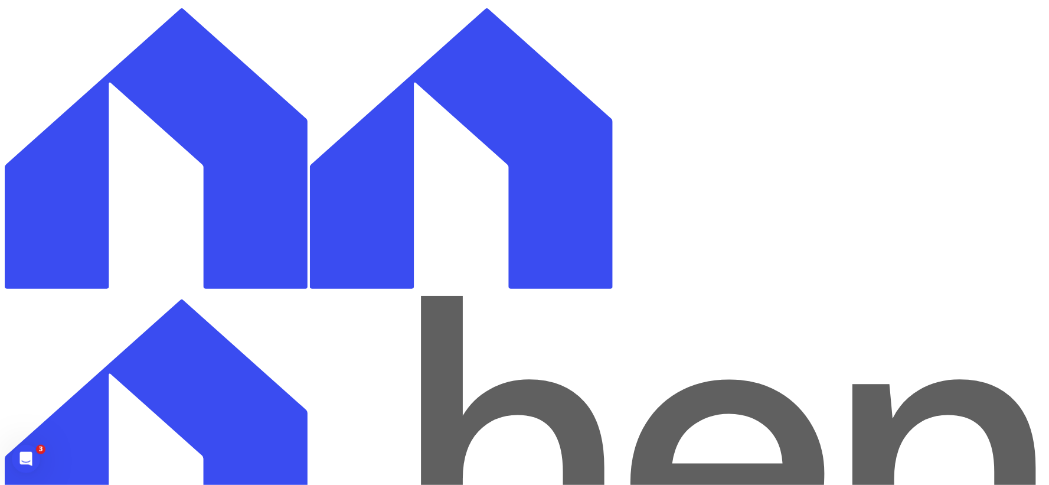
scroll to position [6098, 0]
drag, startPoint x: 855, startPoint y: 276, endPoint x: 946, endPoint y: 286, distance: 92.0
drag, startPoint x: 851, startPoint y: 180, endPoint x: 945, endPoint y: 180, distance: 93.8
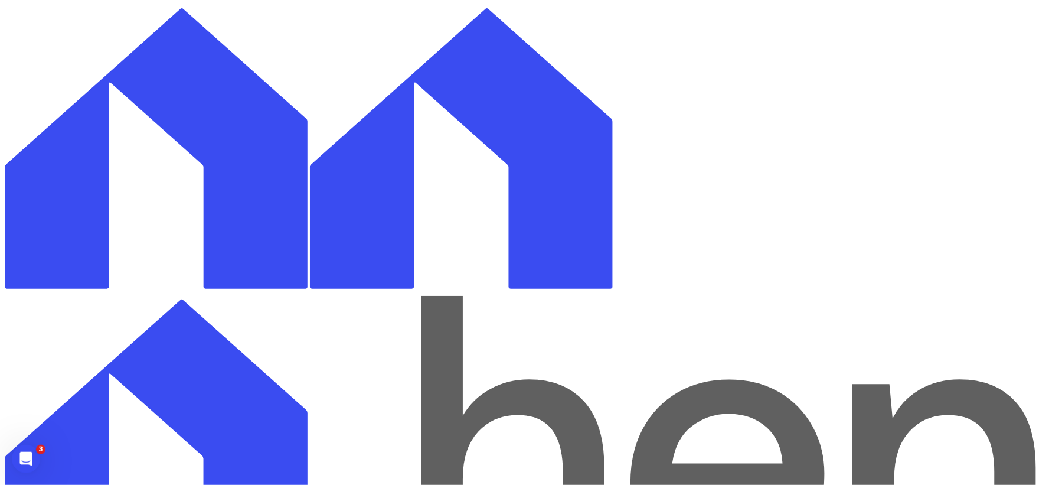
drag, startPoint x: 844, startPoint y: 210, endPoint x: 933, endPoint y: 210, distance: 89.1
